Goal: Register for event/course: Sign up to attend an event or enroll in a course

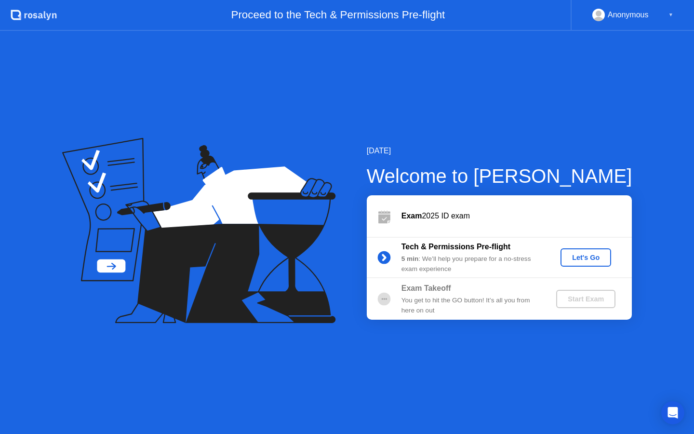
click at [584, 254] on div "Let's Go" at bounding box center [586, 258] width 43 height 8
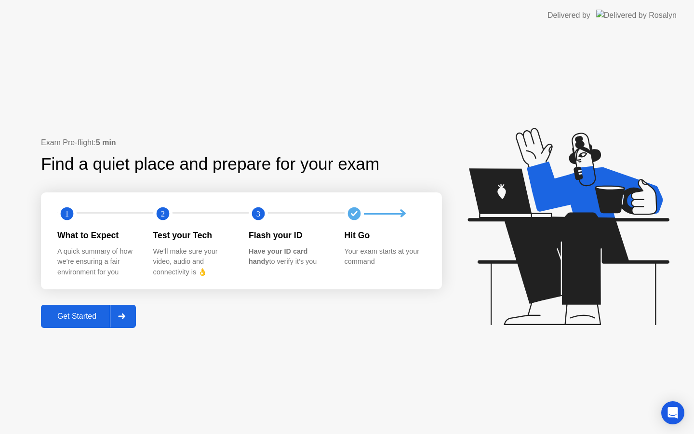
click at [121, 325] on div at bounding box center [121, 316] width 23 height 22
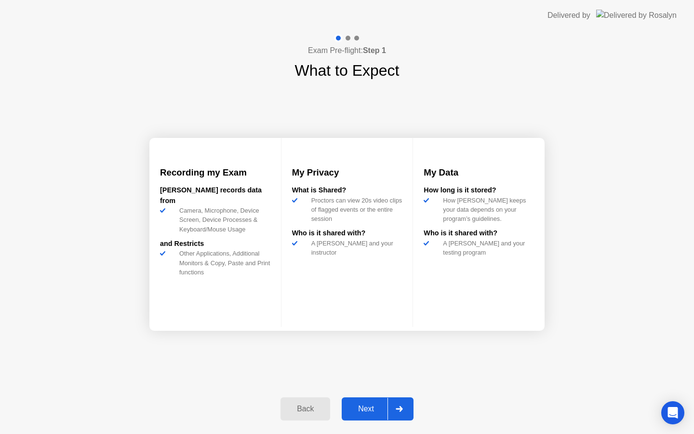
click at [406, 406] on div at bounding box center [399, 409] width 23 height 22
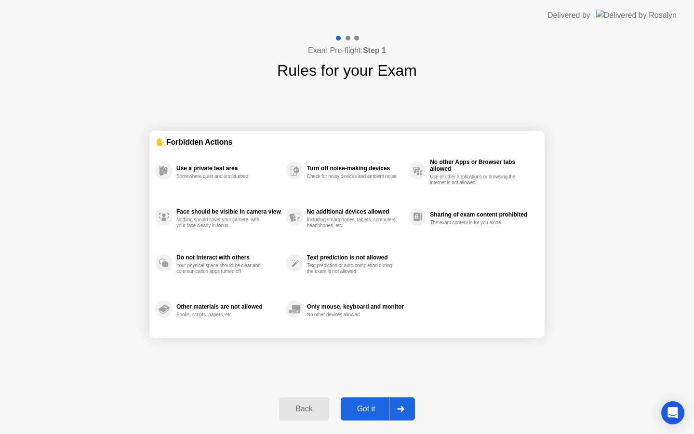
click at [402, 408] on icon at bounding box center [400, 409] width 7 height 6
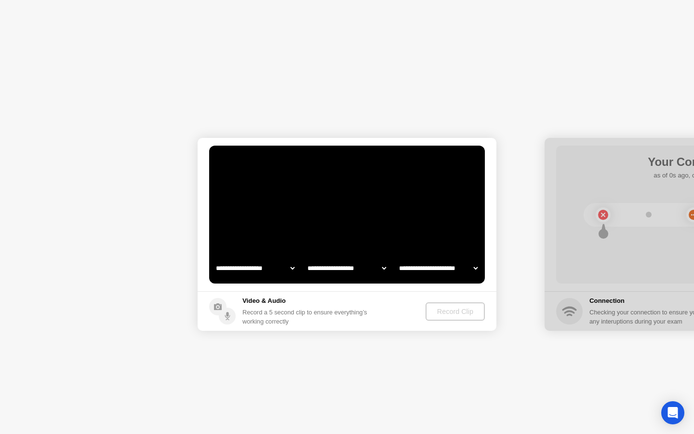
select select "**********"
select select "*******"
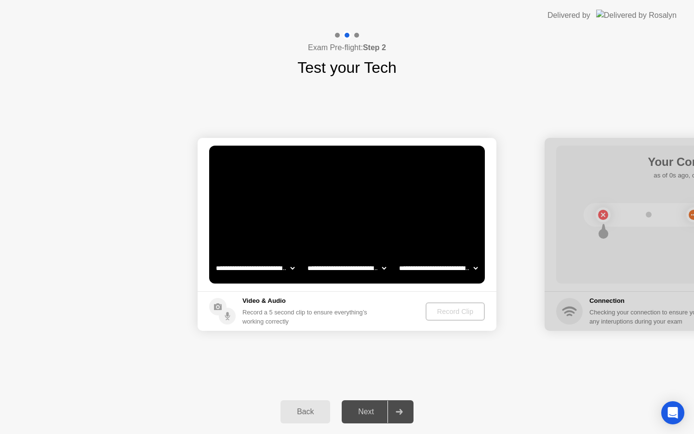
click at [443, 311] on div "Record Clip" at bounding box center [456, 312] width 52 height 8
click at [454, 310] on div "Record Clip" at bounding box center [456, 312] width 52 height 8
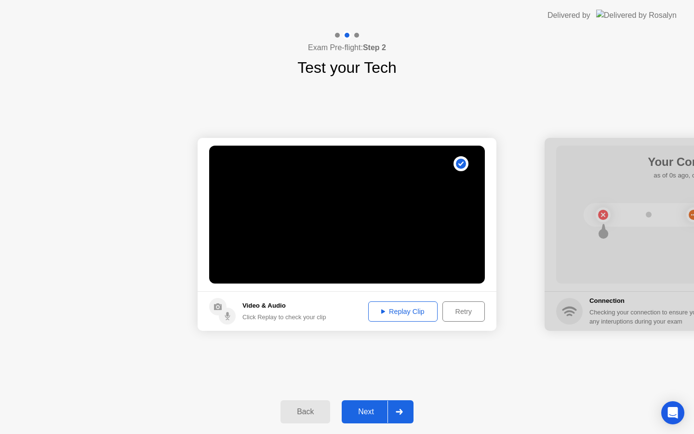
click at [410, 316] on button "Replay Clip" at bounding box center [402, 311] width 69 height 20
click at [400, 416] on div at bounding box center [399, 412] width 23 height 22
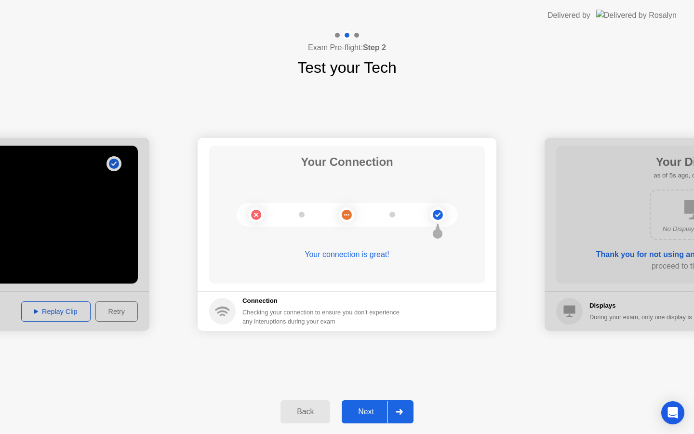
click at [385, 416] on div "Next" at bounding box center [366, 411] width 43 height 9
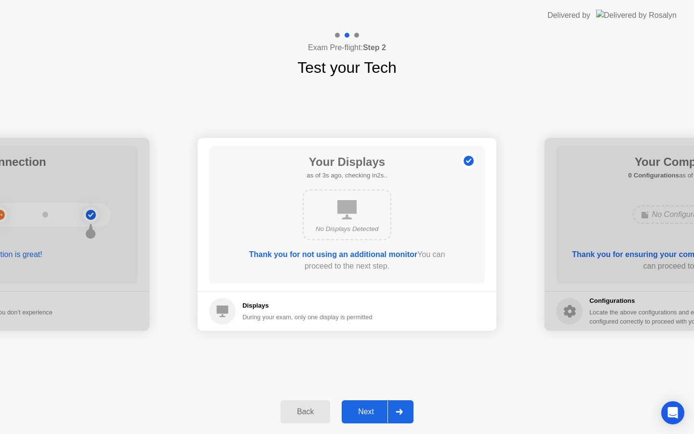
click at [400, 413] on icon at bounding box center [399, 412] width 7 height 6
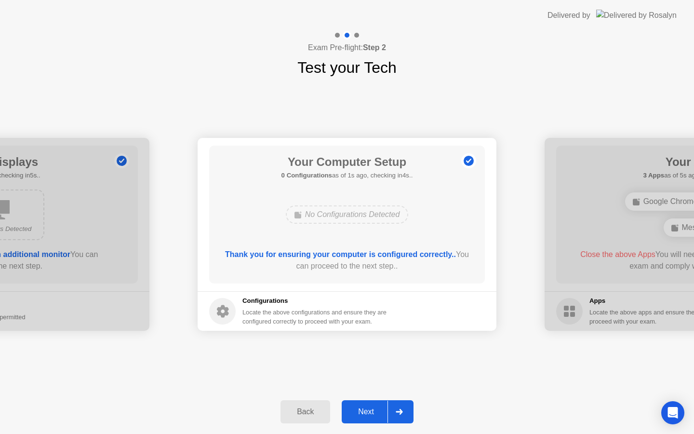
click at [400, 413] on icon at bounding box center [399, 412] width 7 height 6
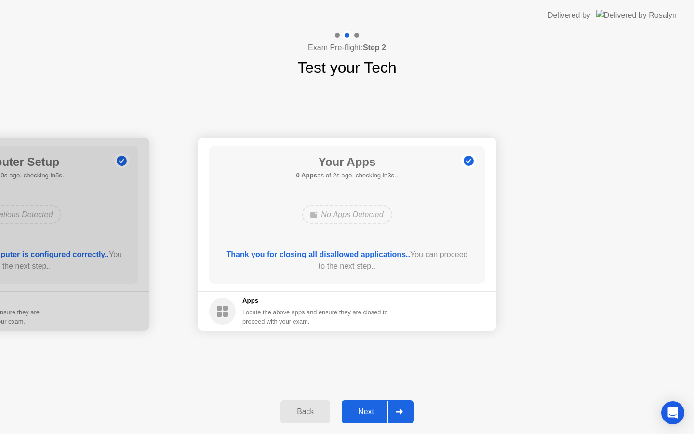
click at [400, 414] on icon at bounding box center [399, 412] width 7 height 6
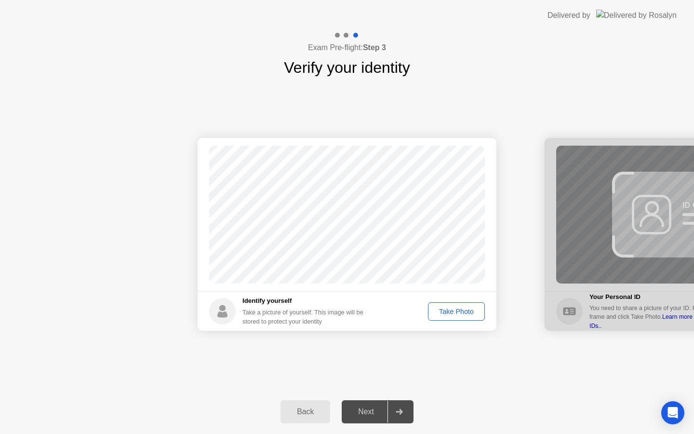
click at [448, 312] on div "Take Photo" at bounding box center [457, 312] width 50 height 8
click at [397, 420] on div at bounding box center [399, 412] width 23 height 22
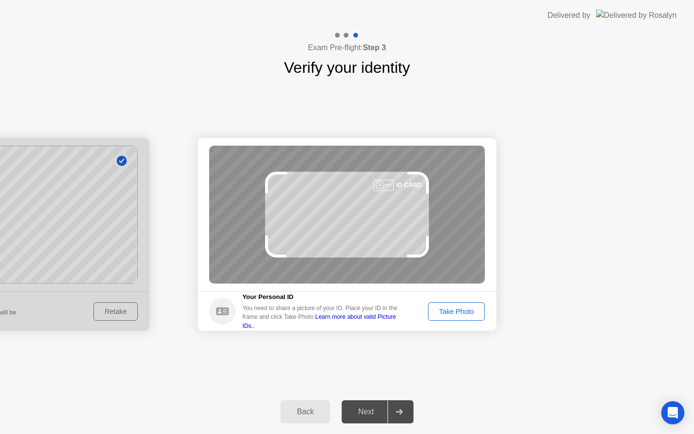
click at [451, 314] on div "Take Photo" at bounding box center [457, 312] width 50 height 8
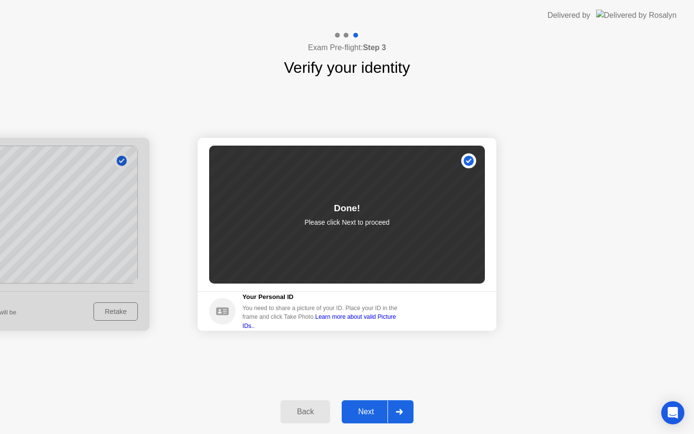
click at [401, 409] on icon at bounding box center [399, 412] width 7 height 6
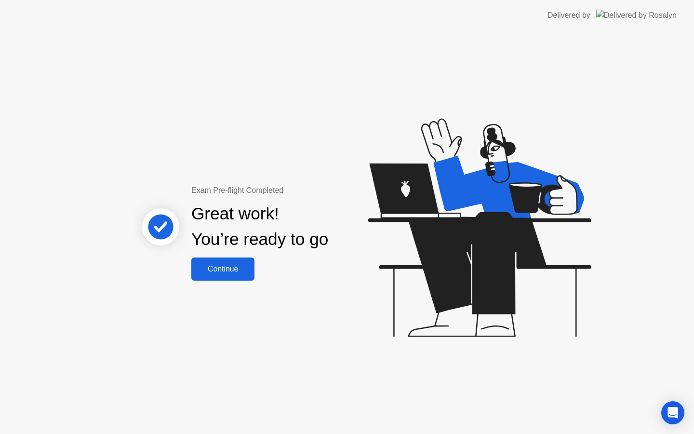
click at [216, 271] on div "Continue" at bounding box center [222, 269] width 57 height 9
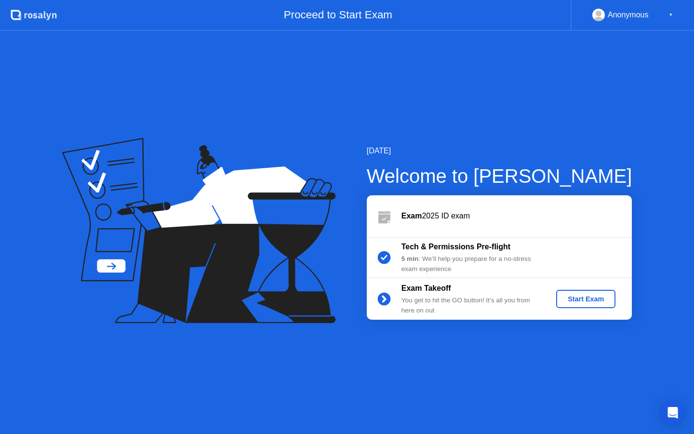
click at [570, 299] on div "Start Exam" at bounding box center [586, 299] width 52 height 8
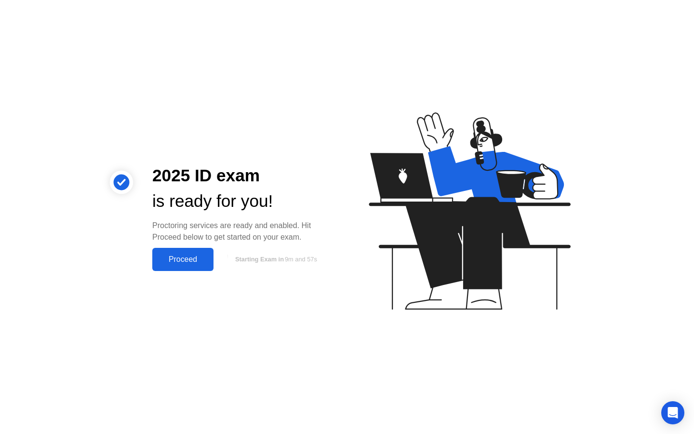
click at [170, 260] on div "Proceed" at bounding box center [182, 259] width 55 height 9
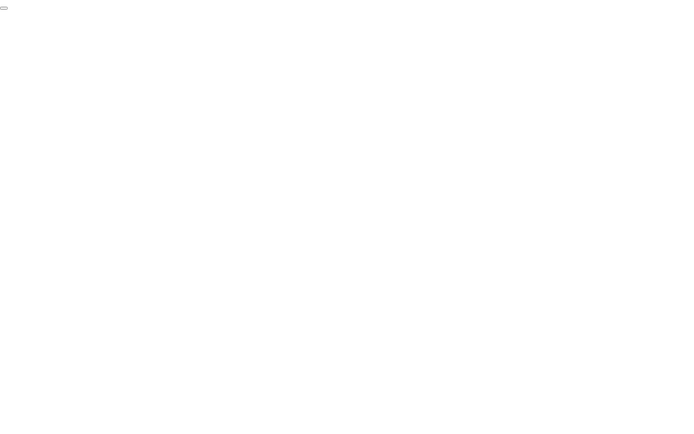
click div "End Proctoring Session"
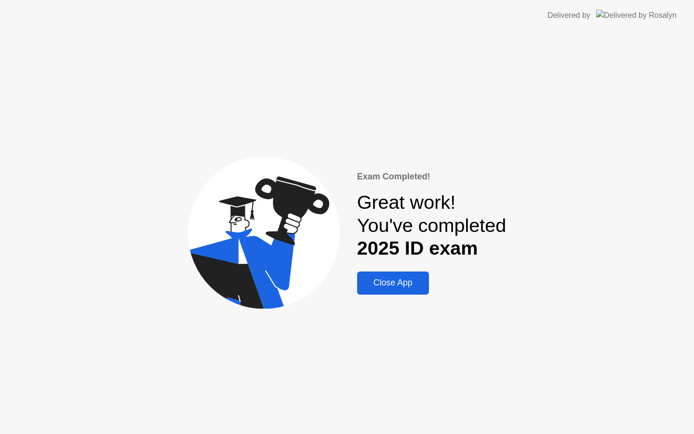
click at [376, 290] on button "Close App" at bounding box center [393, 282] width 72 height 23
